Goal: Transaction & Acquisition: Subscribe to service/newsletter

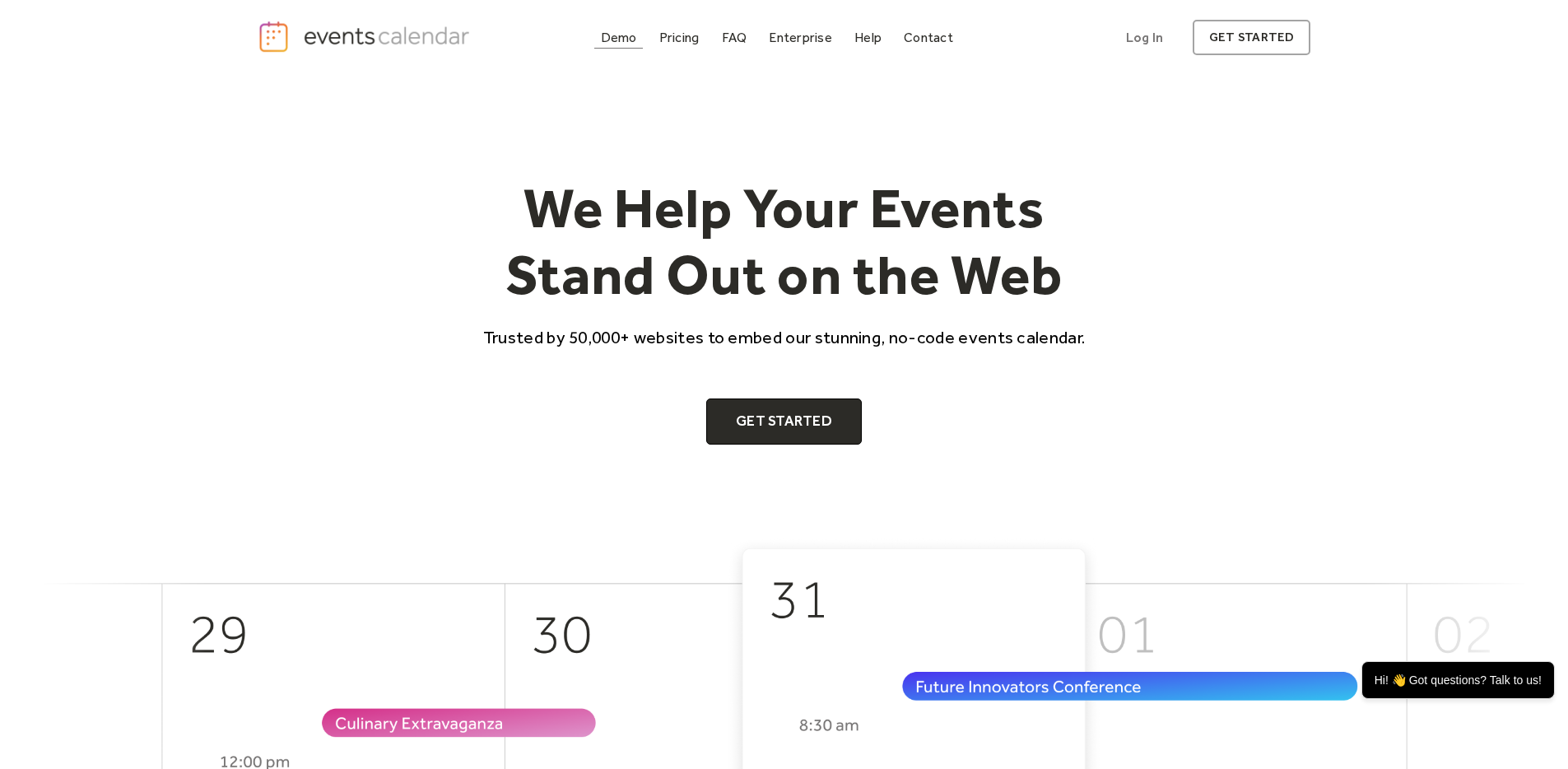
click at [615, 42] on div "Demo" at bounding box center [619, 38] width 37 height 9
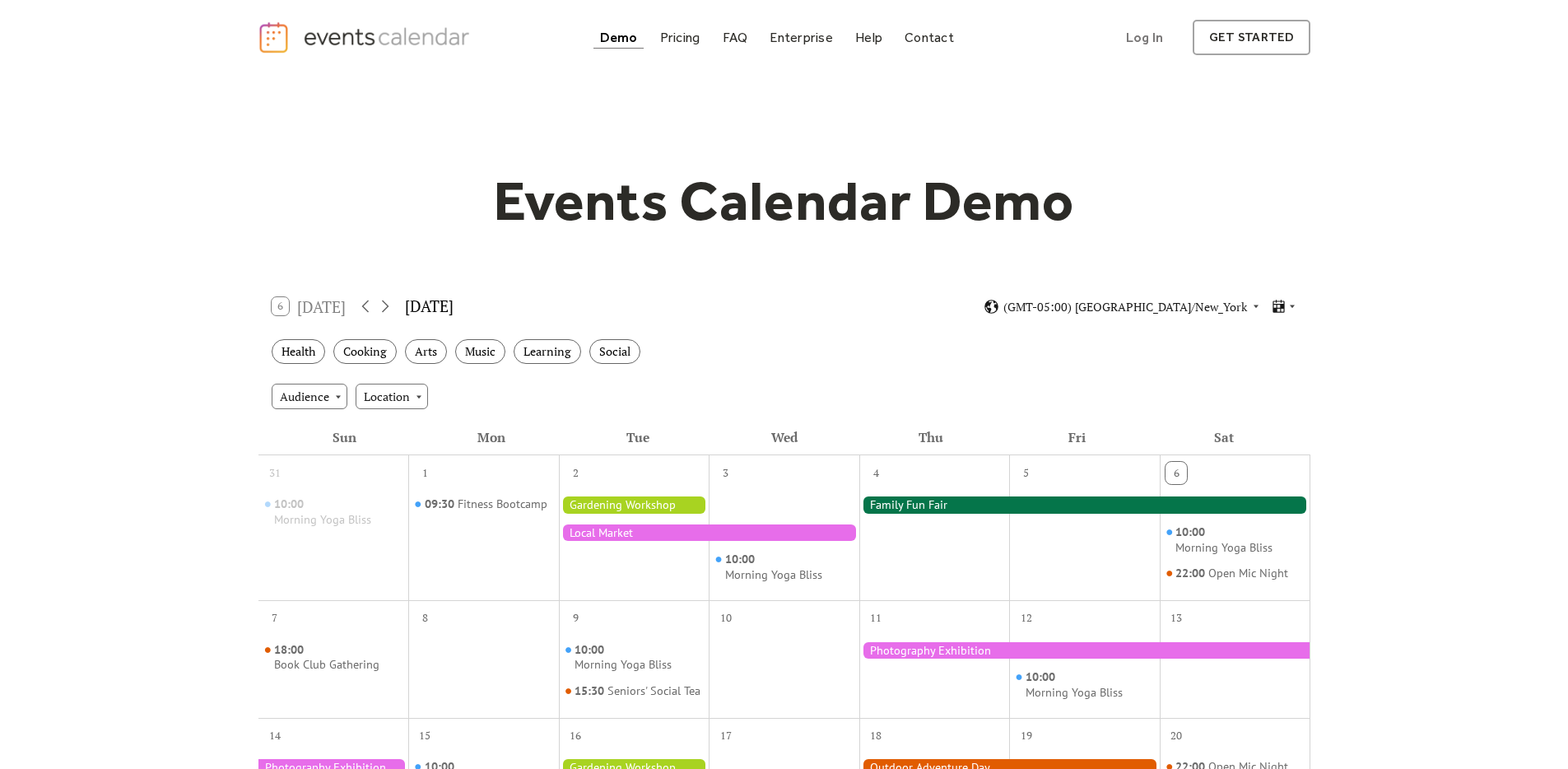
click at [632, 535] on div at bounding box center [709, 533] width 300 height 17
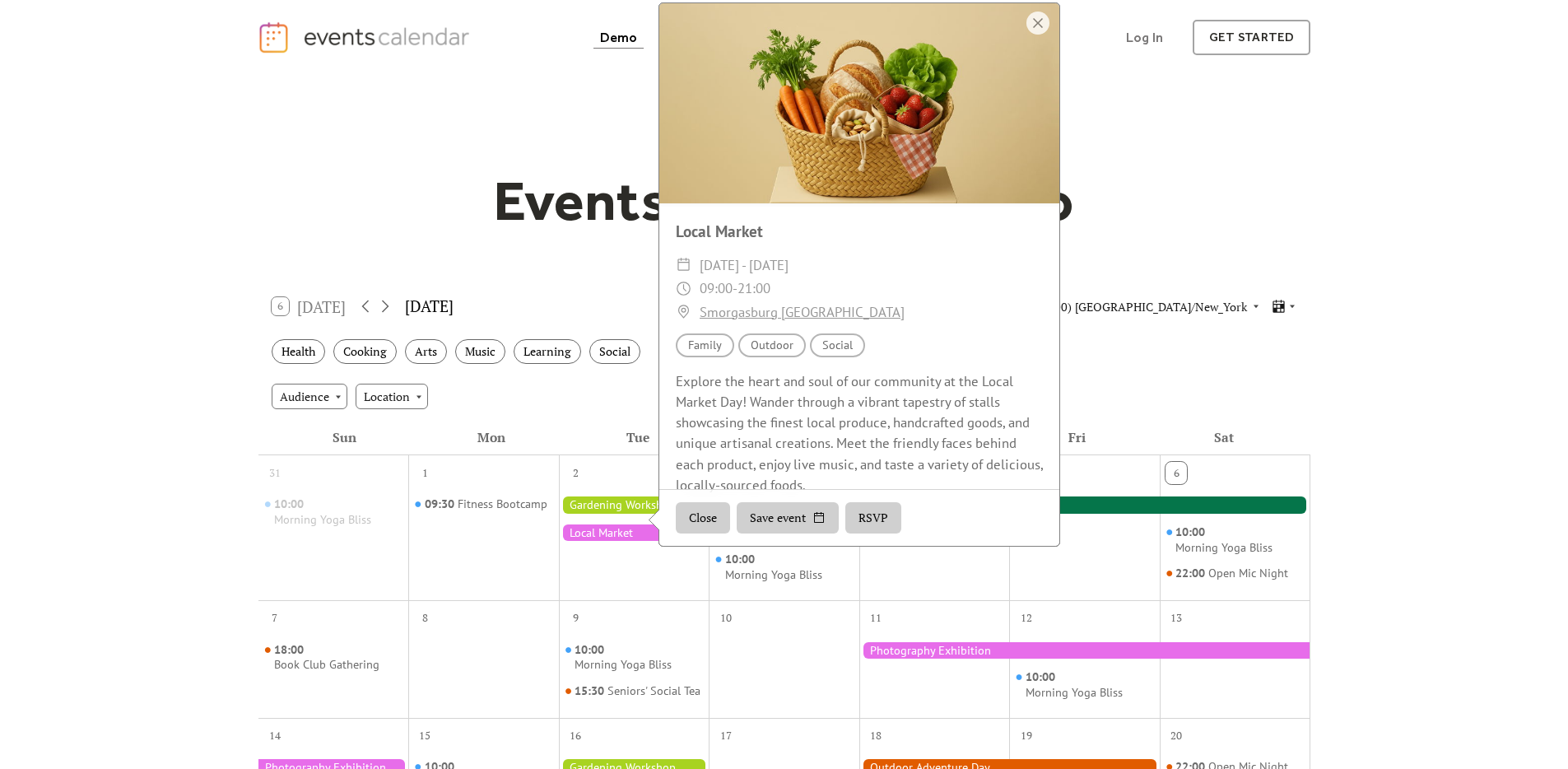
click at [1217, 223] on div "Events Calendar Demo" at bounding box center [784, 201] width 1053 height 68
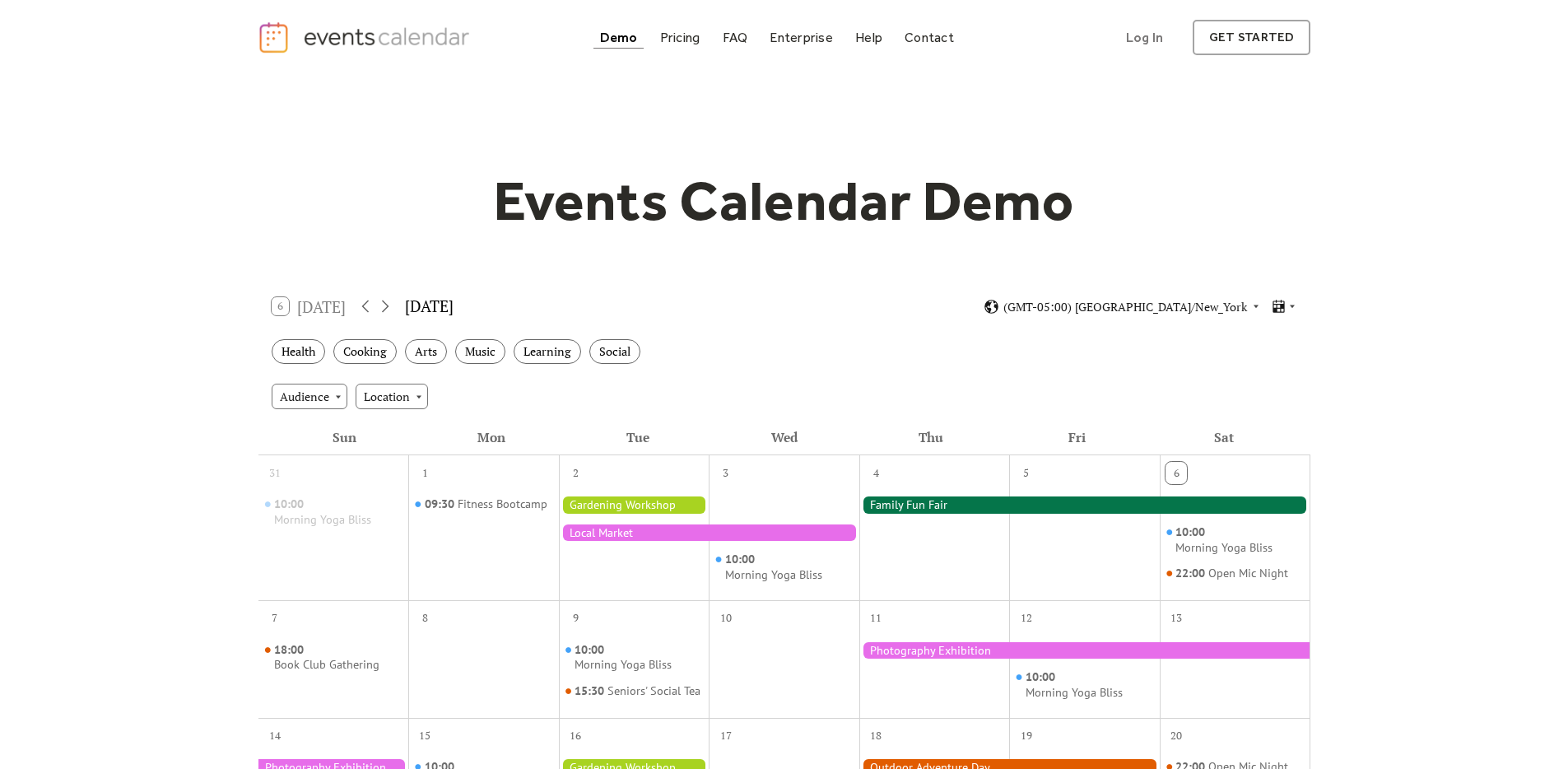
click at [678, 46] on link "Pricing" at bounding box center [679, 38] width 53 height 23
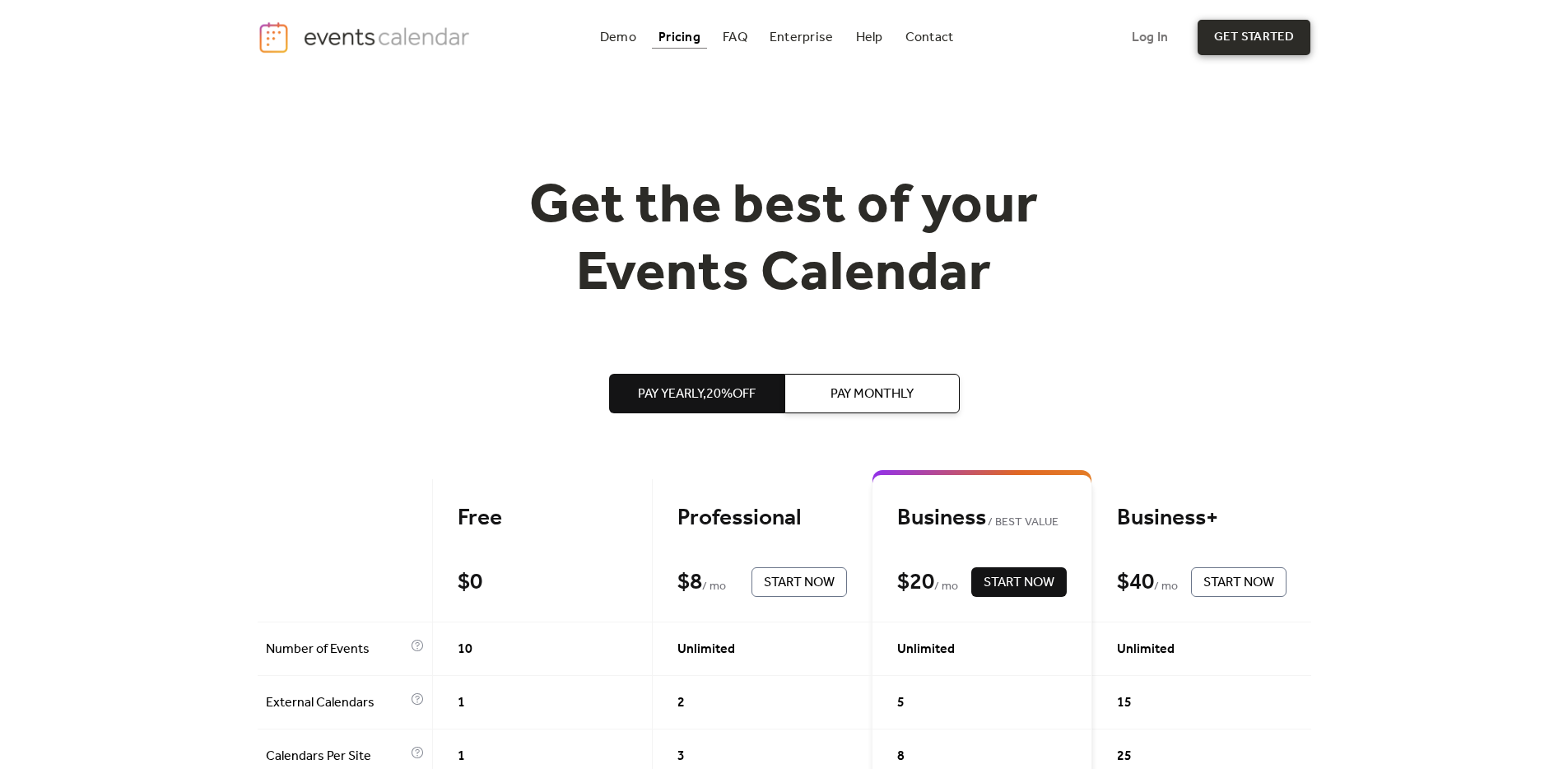
click at [1297, 35] on link "get started" at bounding box center [1254, 38] width 112 height 36
